Goal: Use online tool/utility: Utilize a website feature to perform a specific function

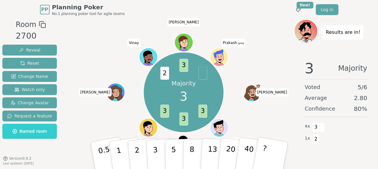
click at [201, 77] on span at bounding box center [202, 73] width 9 height 13
click at [154, 157] on p "3" at bounding box center [155, 156] width 7 height 33
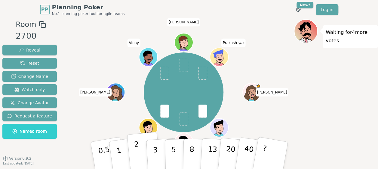
click at [136, 152] on p "2" at bounding box center [137, 156] width 8 height 33
